Goal: Use online tool/utility: Utilize a website feature to perform a specific function

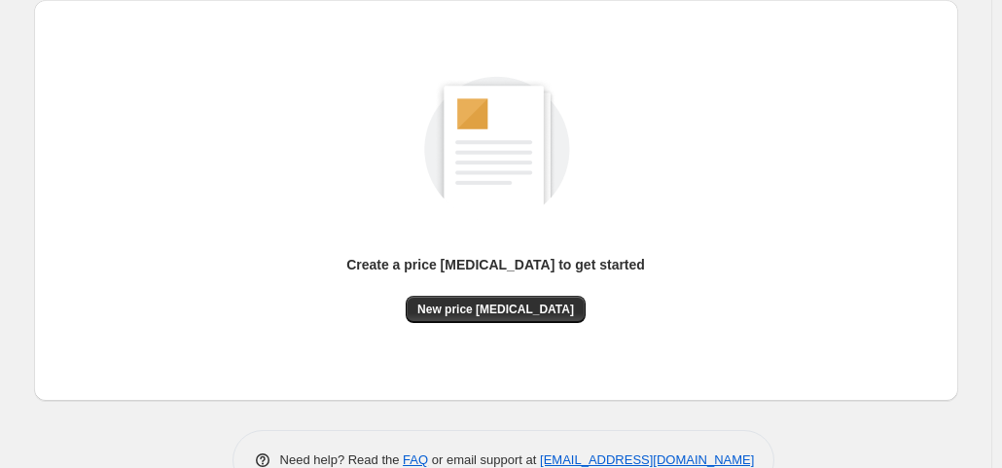
scroll to position [260, 0]
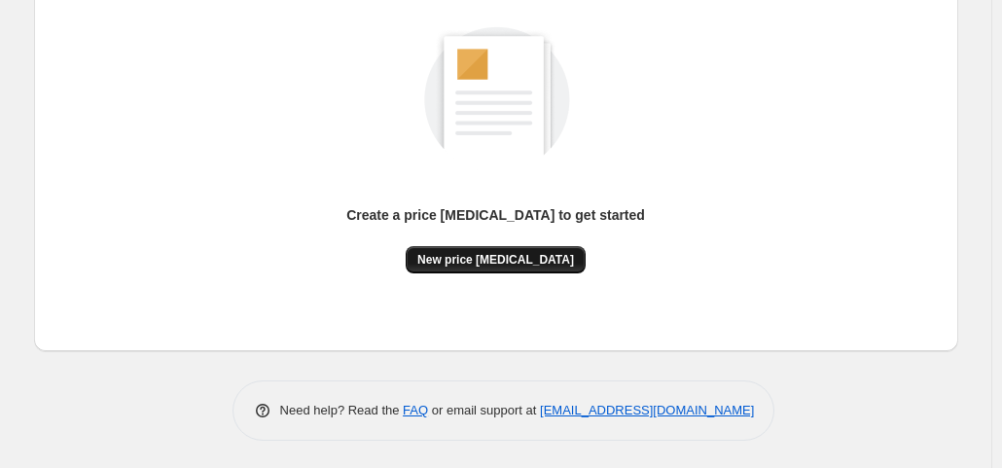
click at [476, 250] on button "New price [MEDICAL_DATA]" at bounding box center [496, 259] width 180 height 27
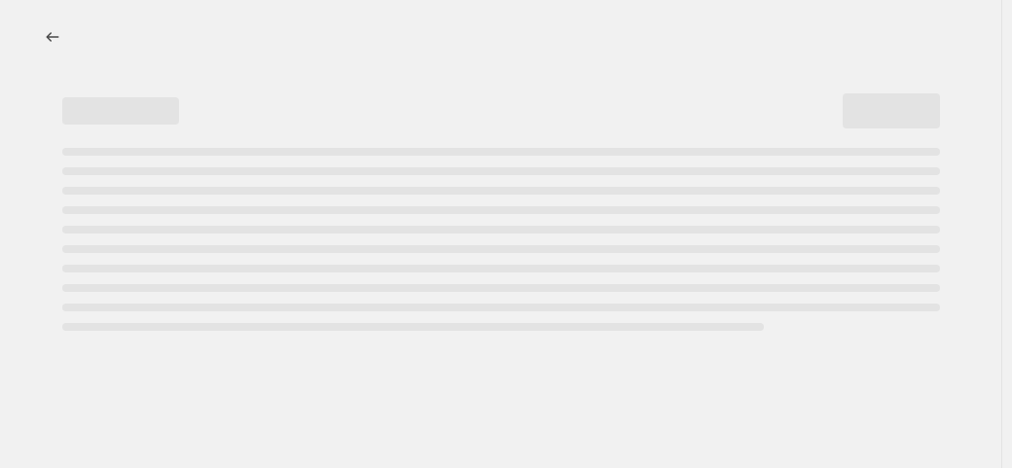
select select "percentage"
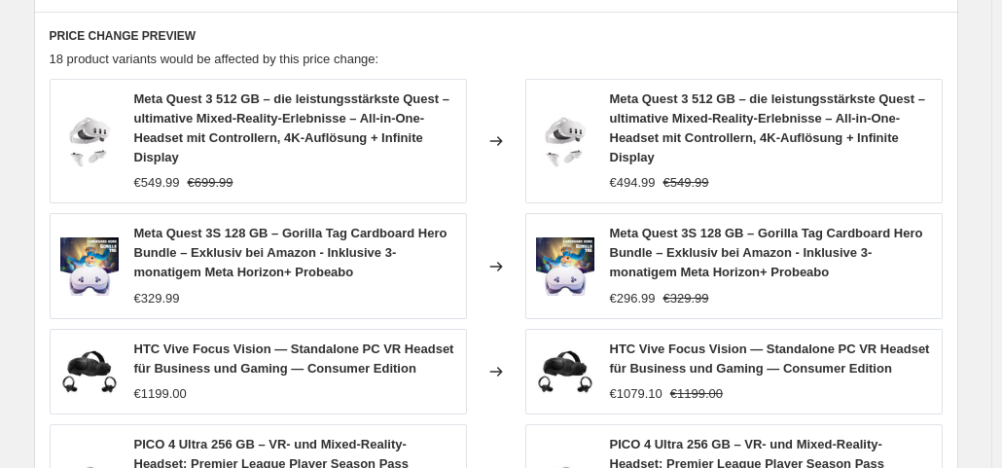
scroll to position [1555, 0]
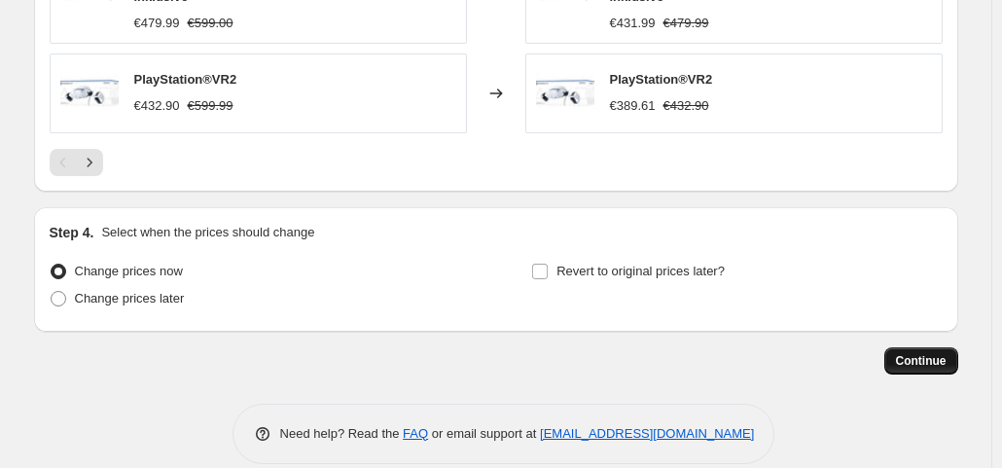
click at [943, 353] on span "Continue" at bounding box center [921, 361] width 51 height 16
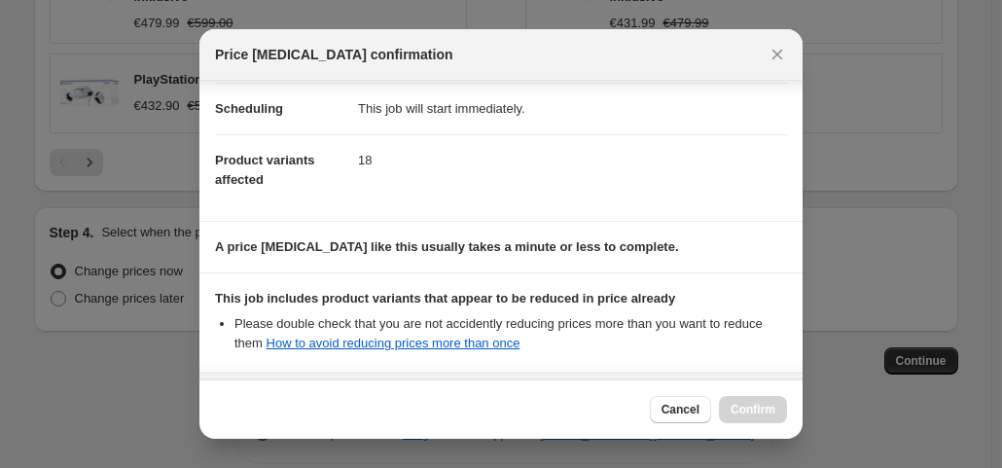
scroll to position [173, 0]
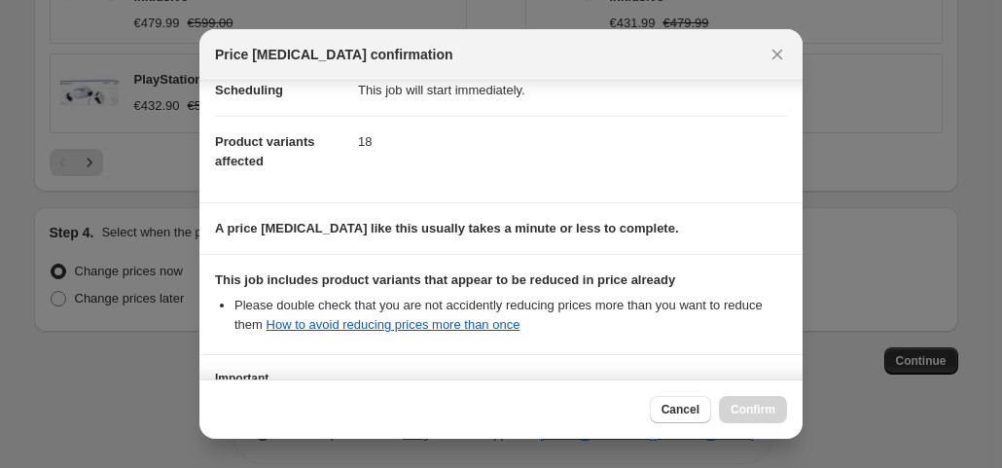
click at [920, 201] on div at bounding box center [501, 234] width 1002 height 468
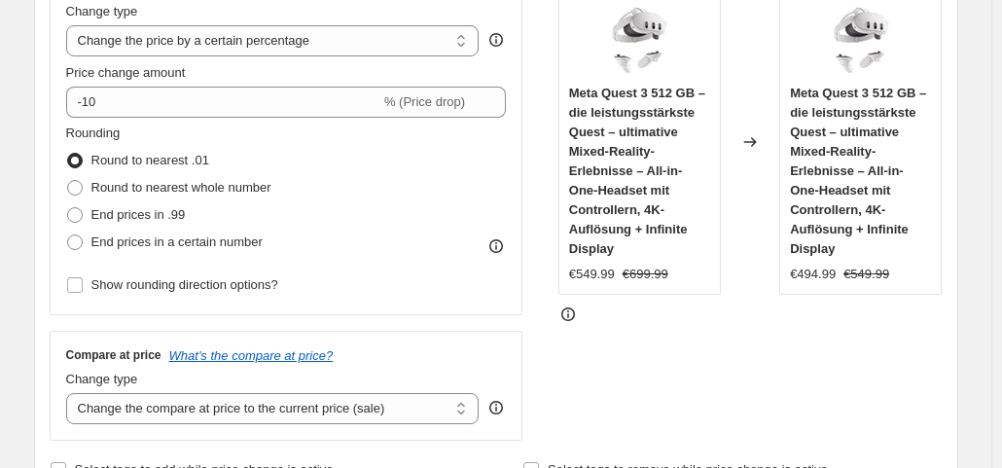
scroll to position [387, 0]
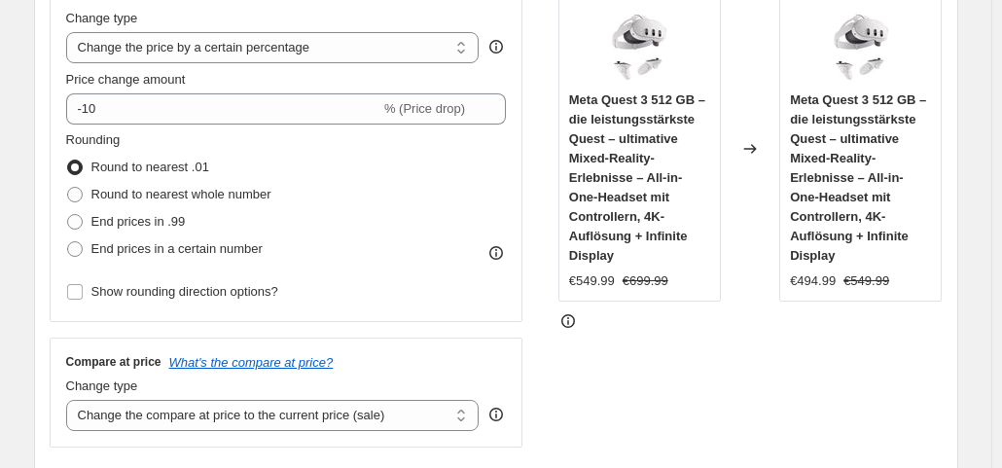
click at [152, 126] on div "Price Change type Change the price to a certain amount Change the price by a ce…" at bounding box center [286, 146] width 441 height 318
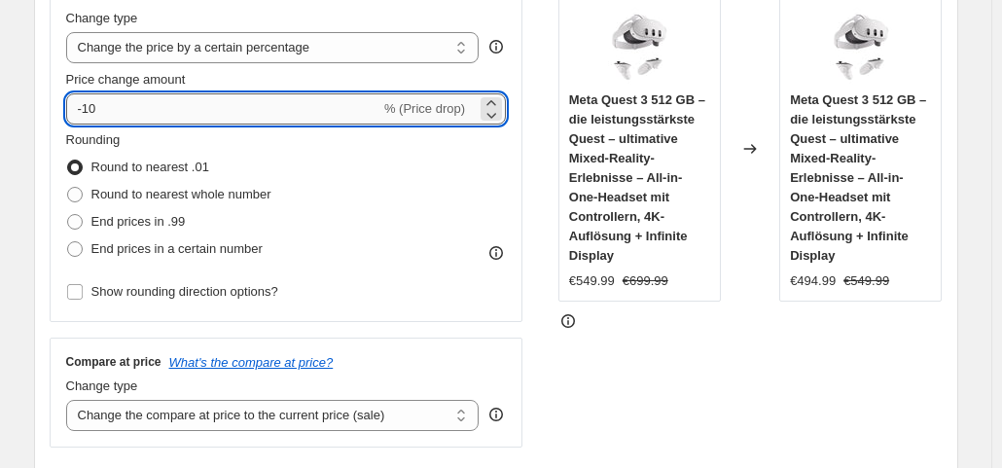
click at [148, 119] on input "-10" at bounding box center [223, 108] width 314 height 31
type input "-1"
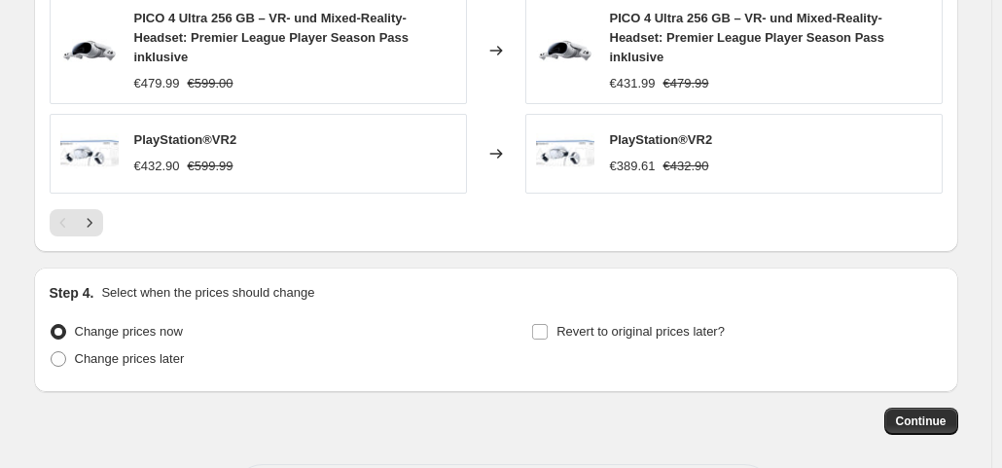
scroll to position [1555, 0]
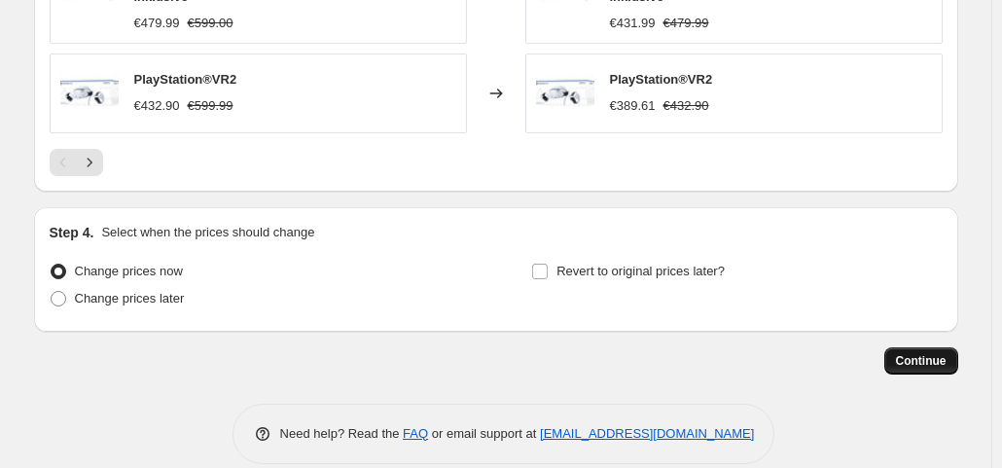
type input "-35"
click at [912, 347] on button "Continue" at bounding box center [922, 360] width 74 height 27
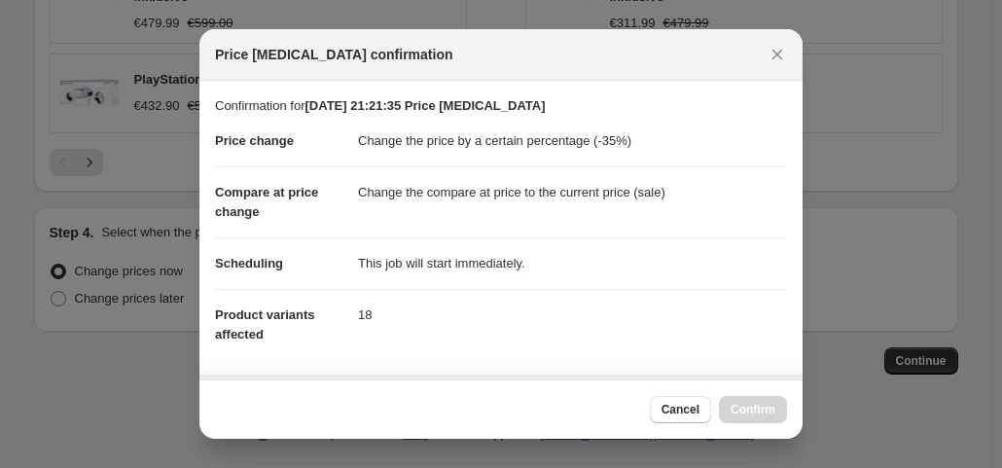
scroll to position [347, 0]
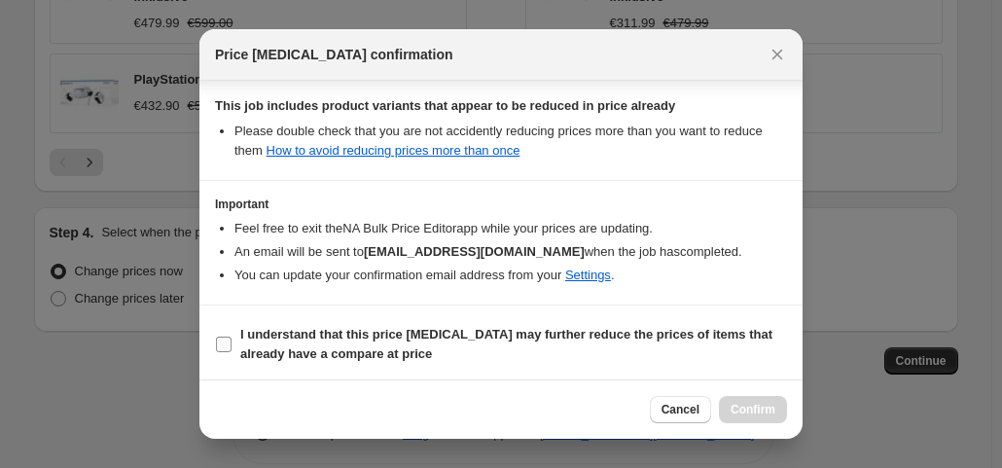
click at [228, 330] on label "I understand that this price [MEDICAL_DATA] may further reduce the prices of it…" at bounding box center [501, 344] width 572 height 47
click at [228, 337] on input "I understand that this price [MEDICAL_DATA] may further reduce the prices of it…" at bounding box center [224, 345] width 16 height 16
checkbox input "true"
click at [761, 417] on span "Confirm" at bounding box center [753, 410] width 45 height 16
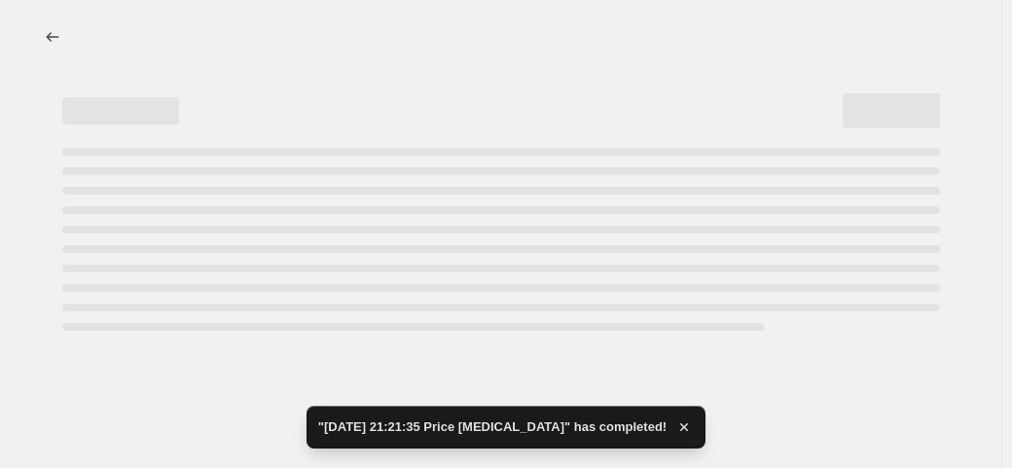
select select "percentage"
